Goal: Information Seeking & Learning: Understand process/instructions

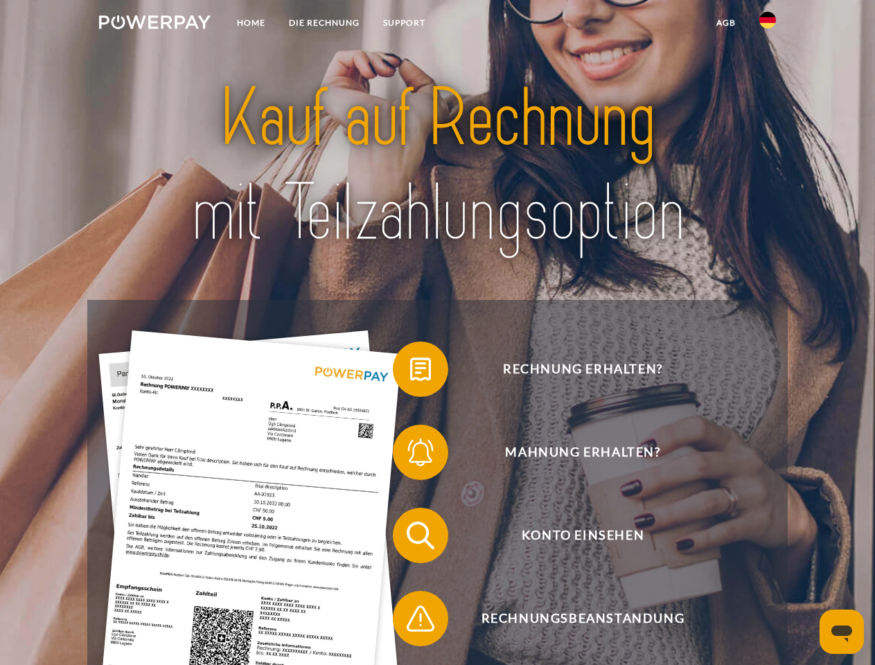
click at [154, 24] on img at bounding box center [154, 22] width 111 height 14
click at [767, 24] on img at bounding box center [767, 20] width 17 height 17
click at [725, 23] on link "agb" at bounding box center [725, 22] width 43 height 25
click at [410, 372] on span at bounding box center [399, 368] width 69 height 69
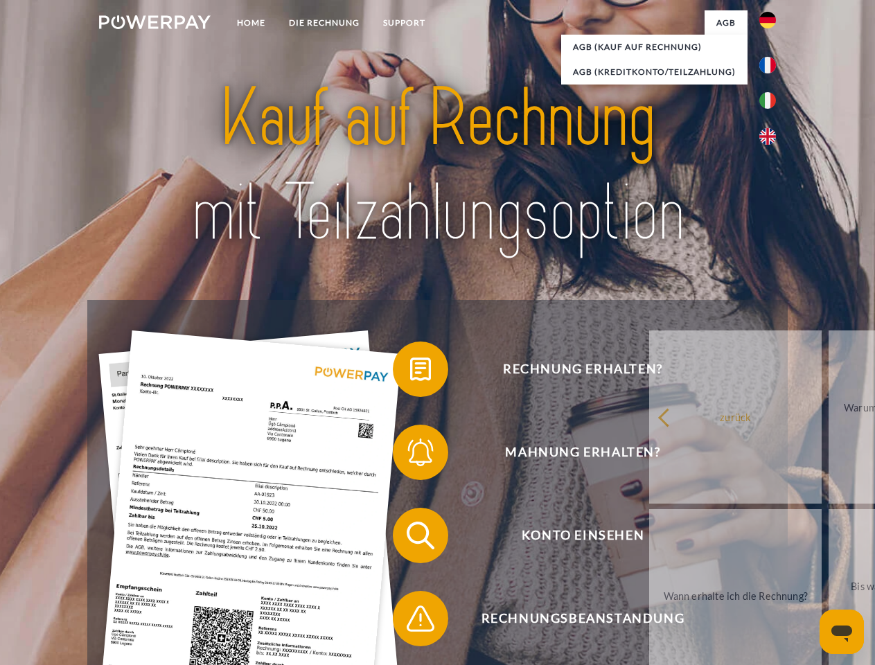
click at [410, 455] on span at bounding box center [399, 452] width 69 height 69
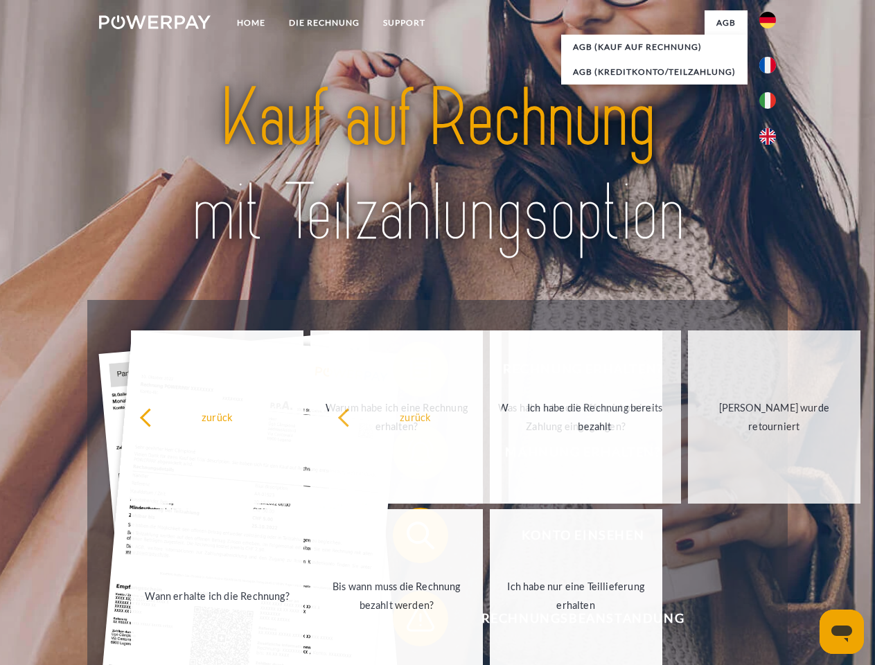
click at [410, 621] on span at bounding box center [399, 618] width 69 height 69
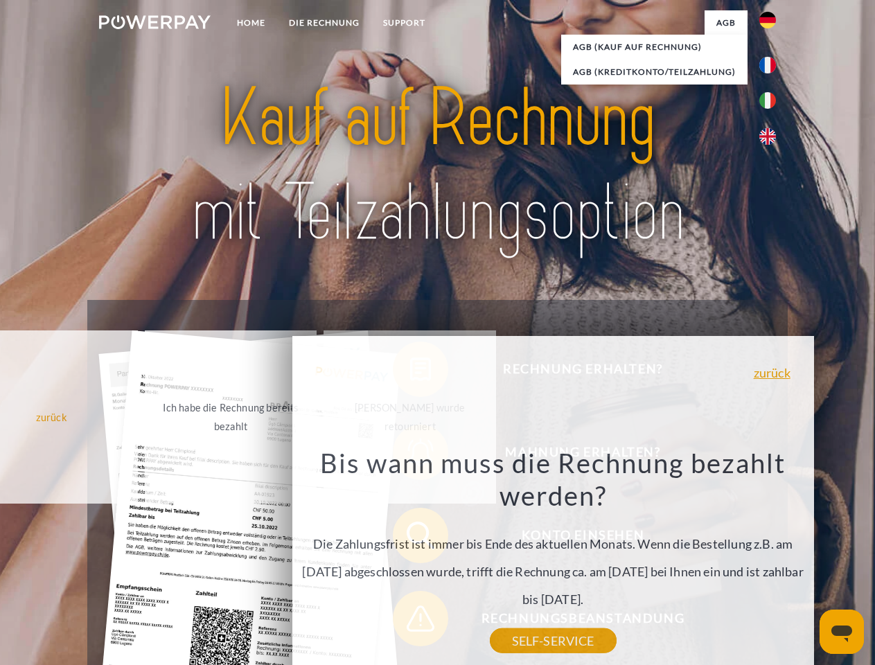
click at [841, 632] on icon "Messaging-Fenster öffnen" at bounding box center [841, 633] width 21 height 17
